Goal: Information Seeking & Learning: Learn about a topic

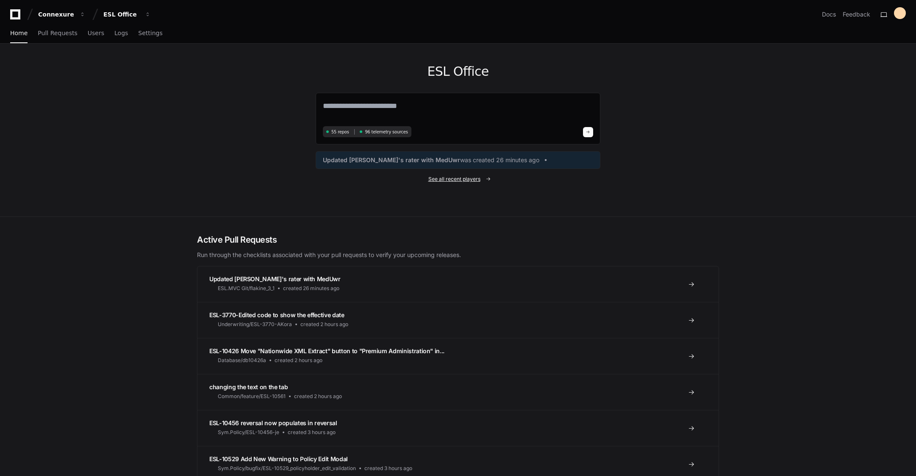
click at [454, 180] on span "See all recent players" at bounding box center [454, 179] width 52 height 7
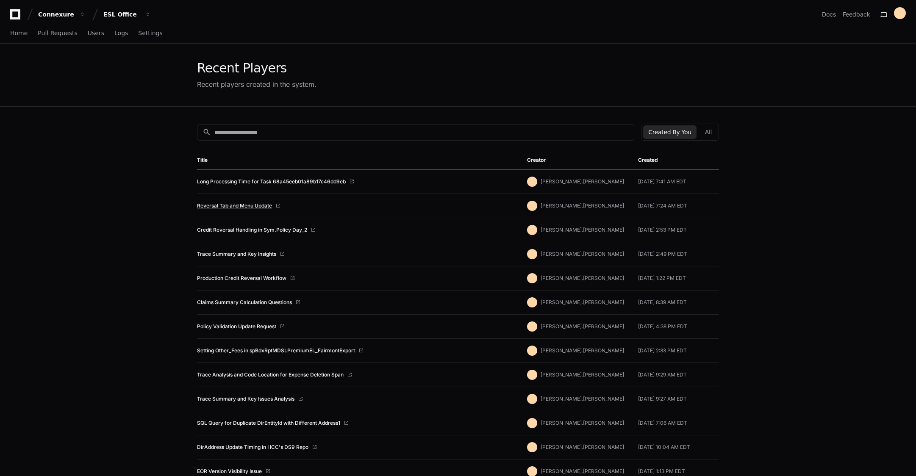
click at [224, 205] on link "Reversal Tab and Menu Update" at bounding box center [234, 205] width 75 height 7
click at [259, 227] on link "Credit Reversal Handling in Sym.Policy Day_2" at bounding box center [252, 230] width 110 height 7
click at [246, 183] on link "Long Processing Time for Task 68a45eeb01a89b17c46dd9eb" at bounding box center [271, 181] width 149 height 7
click at [255, 229] on link "Credit Reversal Handling in Sym.Policy Day_2" at bounding box center [252, 230] width 110 height 7
click at [241, 229] on link "Credit Reversal Handling in Sym.Policy Day_2" at bounding box center [252, 230] width 110 height 7
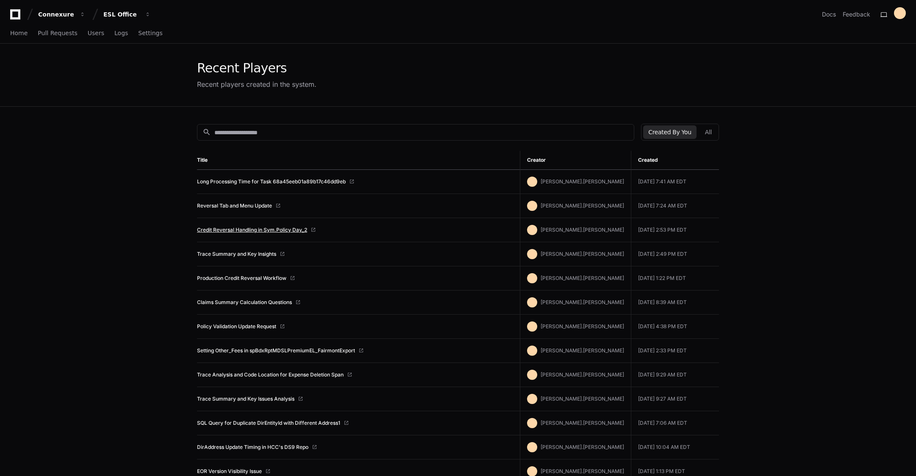
click at [233, 230] on link "Credit Reversal Handling in Sym.Policy Day_2" at bounding box center [252, 230] width 110 height 7
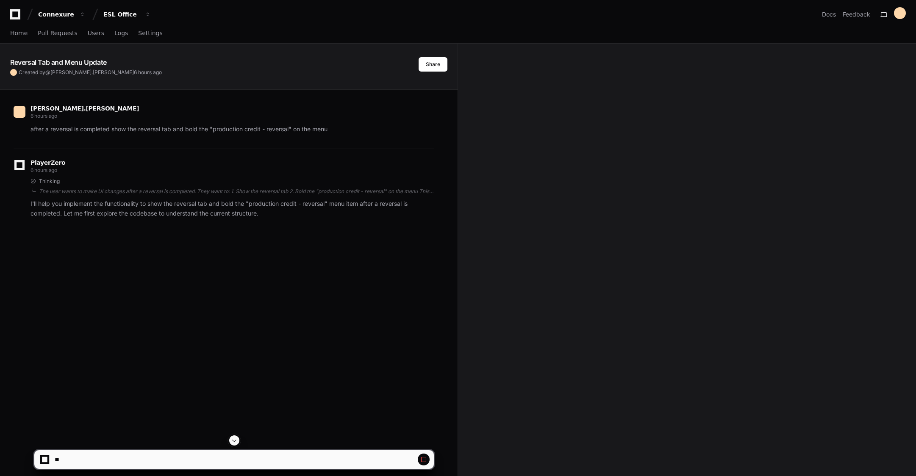
click at [233, 438] on span at bounding box center [234, 440] width 7 height 7
click at [423, 459] on span at bounding box center [423, 459] width 7 height 7
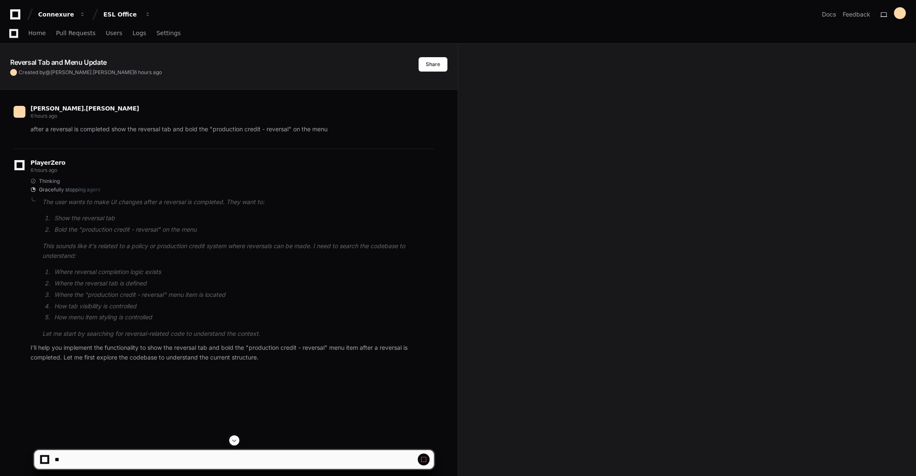
scroll to position [138, 0]
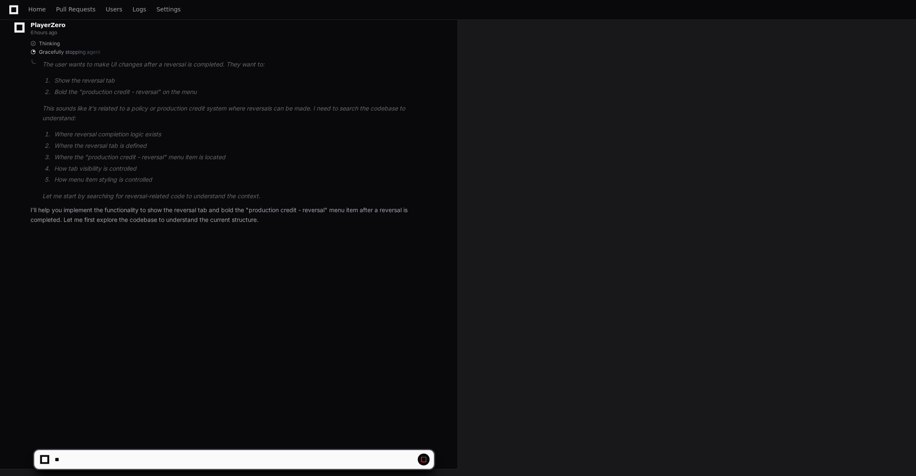
click at [421, 460] on span at bounding box center [423, 459] width 7 height 7
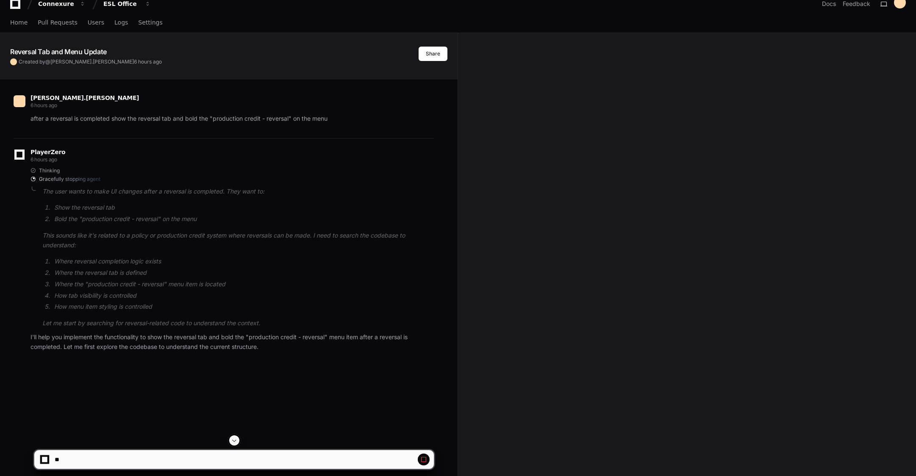
scroll to position [0, 0]
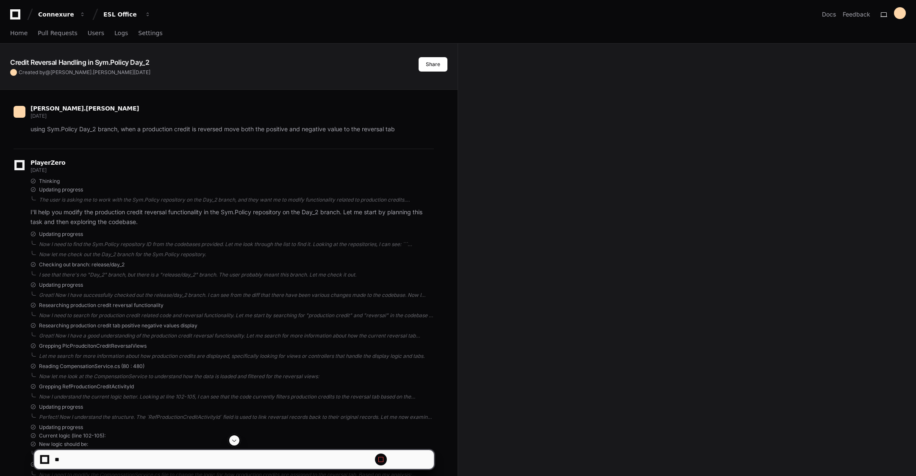
click at [234, 439] on span at bounding box center [234, 440] width 7 height 7
click at [234, 442] on span at bounding box center [234, 440] width 7 height 7
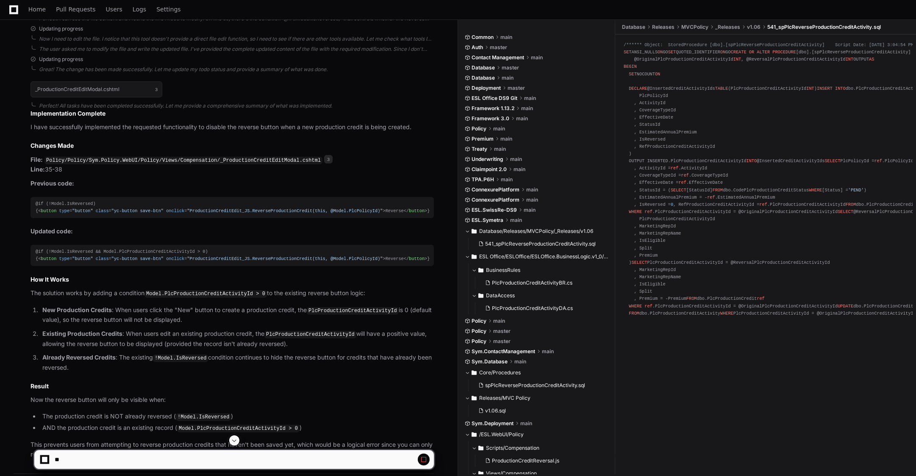
scroll to position [2165, 0]
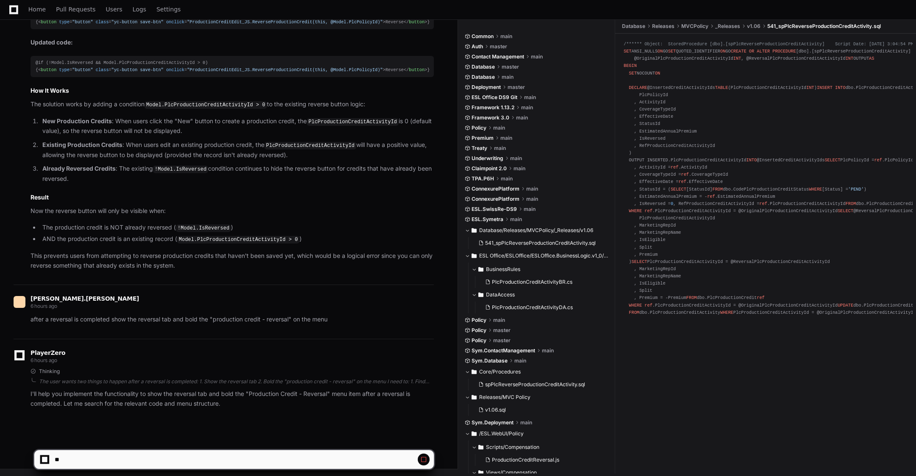
click at [252, 407] on p "I'll help you implement the functionality to show the reversal tab and bold the…" at bounding box center [231, 398] width 403 height 19
click at [422, 460] on span at bounding box center [423, 459] width 7 height 7
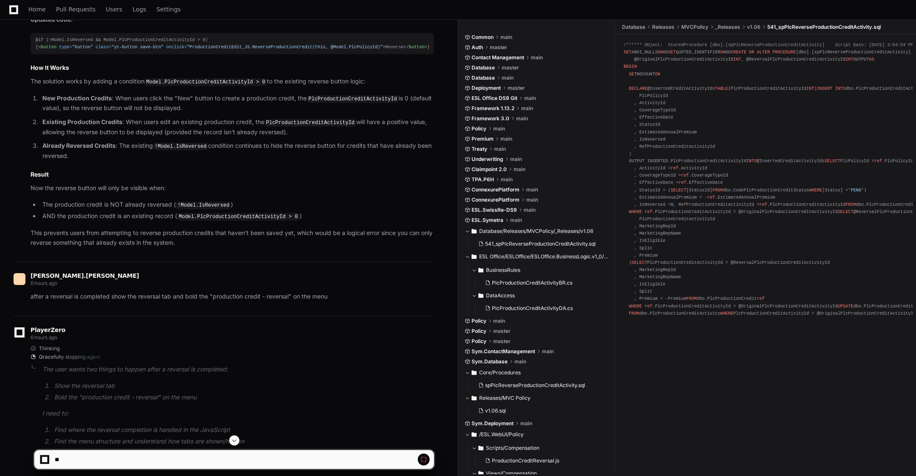
scroll to position [2288, 0]
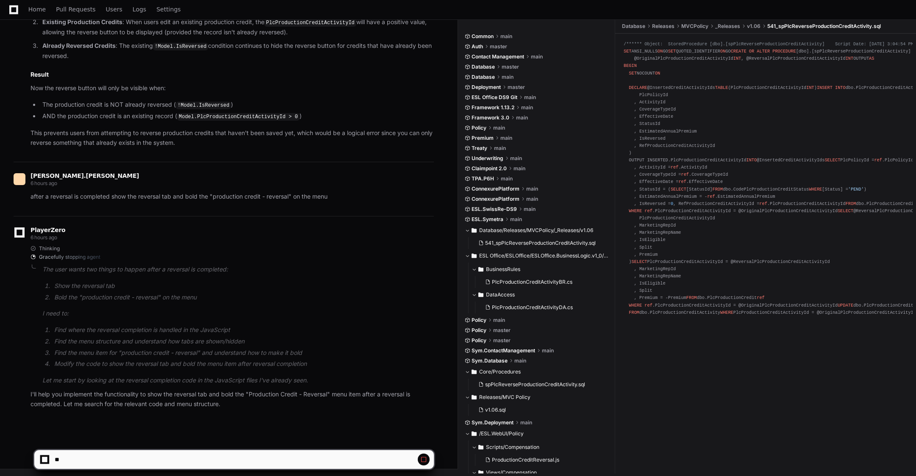
click at [76, 194] on p "after a reversal is completed show the reversal tab and bold the "production cr…" at bounding box center [231, 197] width 403 height 10
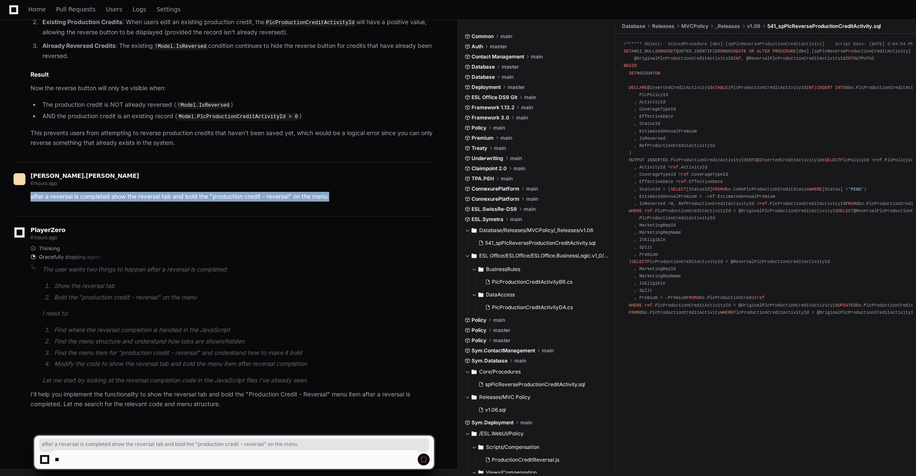
click at [76, 194] on p "after a reversal is completed show the reversal tab and bold the "production cr…" at bounding box center [231, 197] width 403 height 10
copy div "after a reversal is completed show the reversal tab and bold the "production cr…"
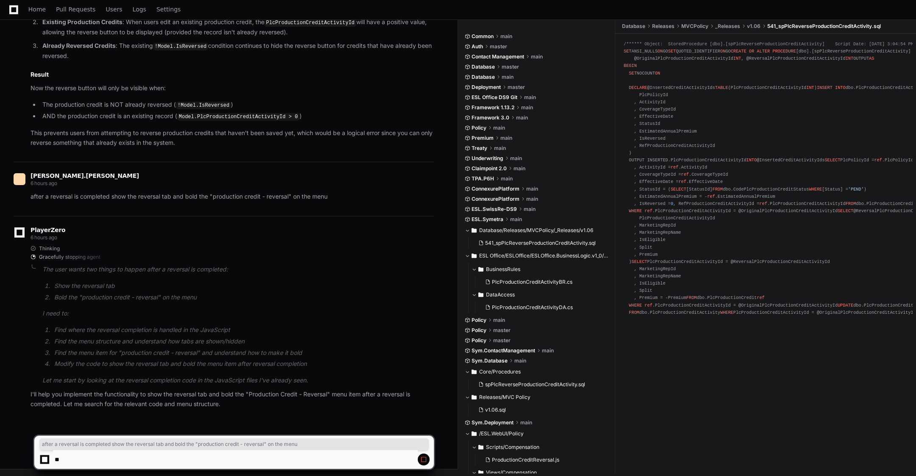
click at [291, 305] on article "The user wants two things to happen after a reversal is completed: Show the rev…" at bounding box center [237, 325] width 391 height 121
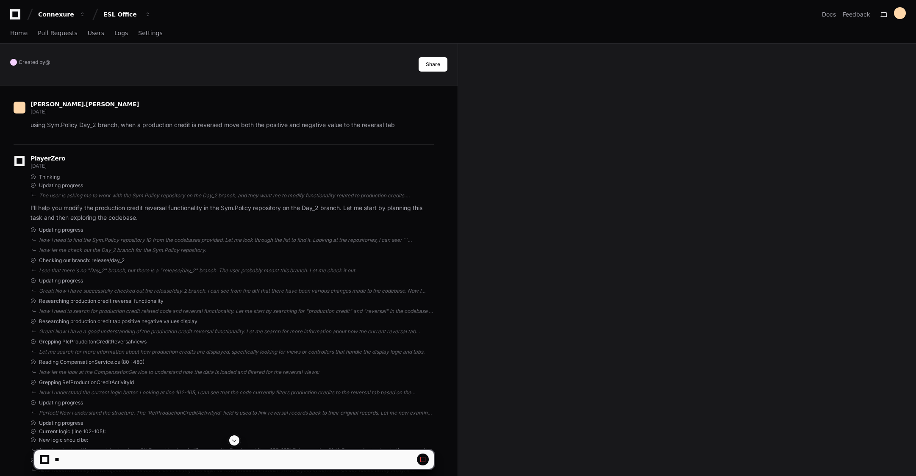
click at [231, 438] on span at bounding box center [234, 440] width 7 height 7
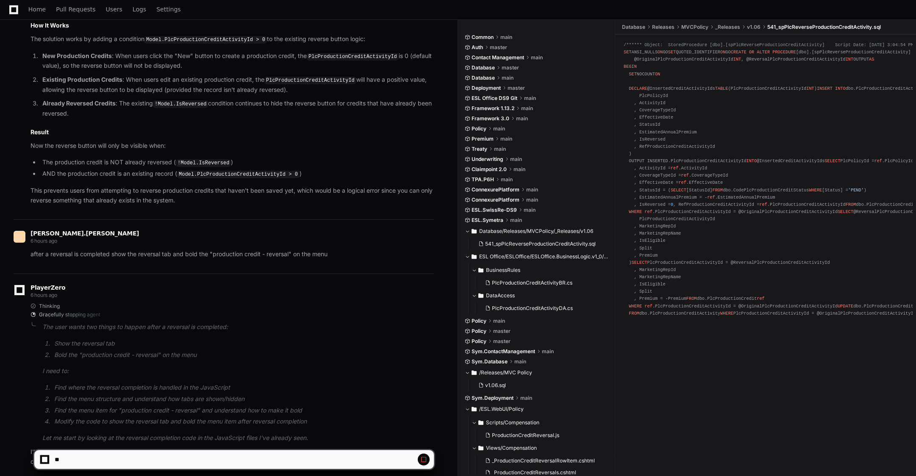
scroll to position [2288, 0]
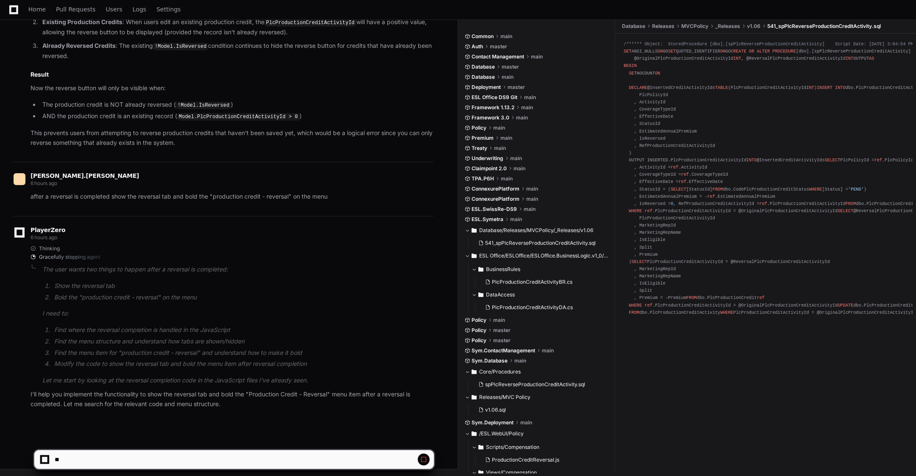
click at [426, 458] on span at bounding box center [423, 459] width 7 height 7
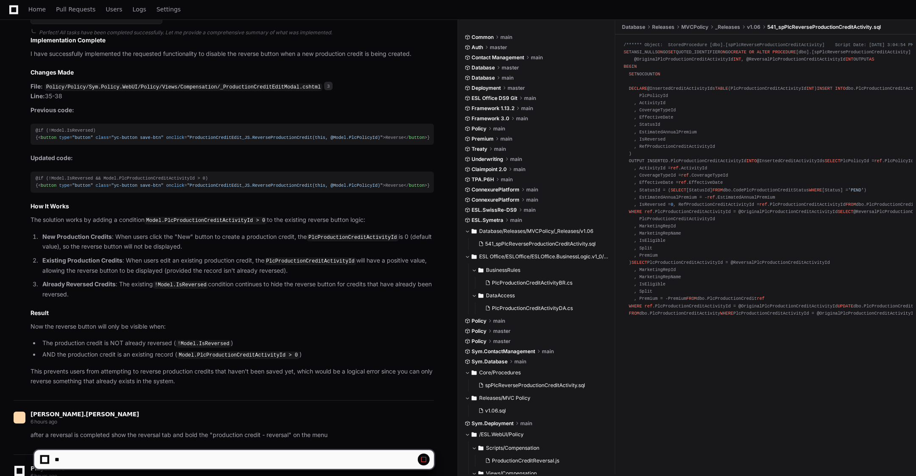
scroll to position [2288, 0]
